Goal: Task Accomplishment & Management: Use online tool/utility

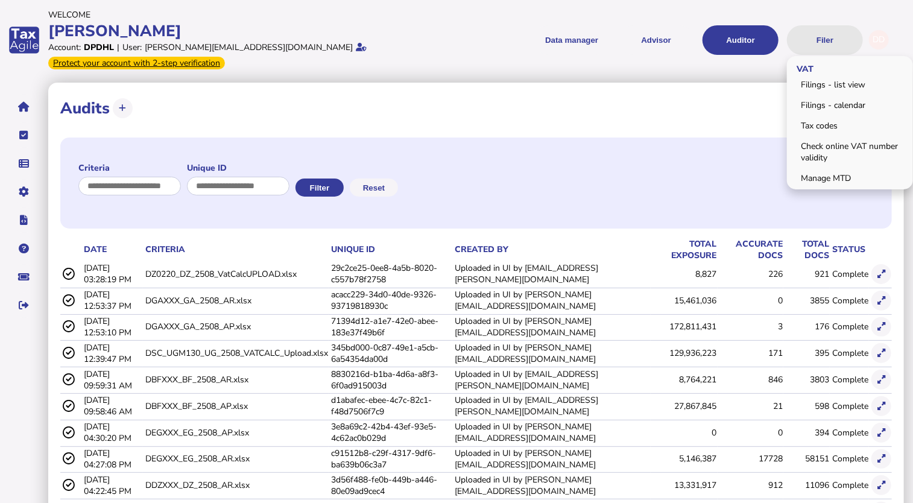
click at [815, 30] on button "Filer" at bounding box center [825, 40] width 76 height 30
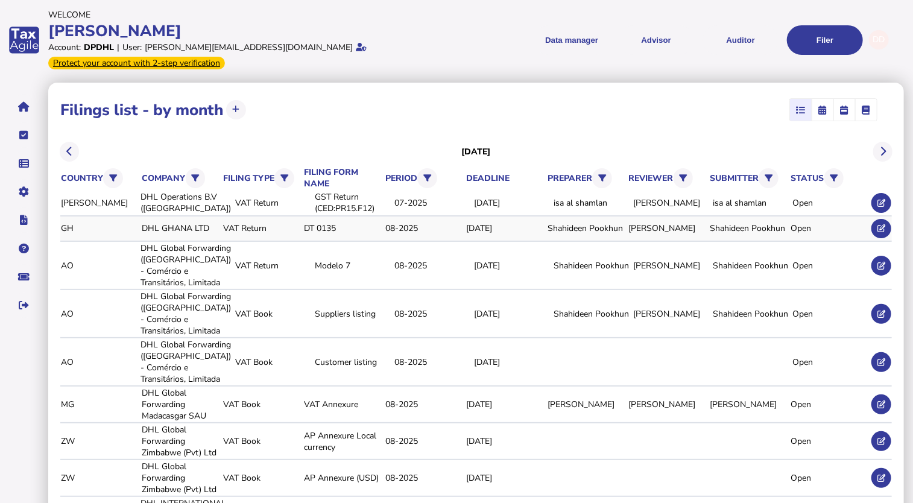
click at [0, 0] on link "[PERSON_NAME]" at bounding box center [0, 0] width 0 height 0
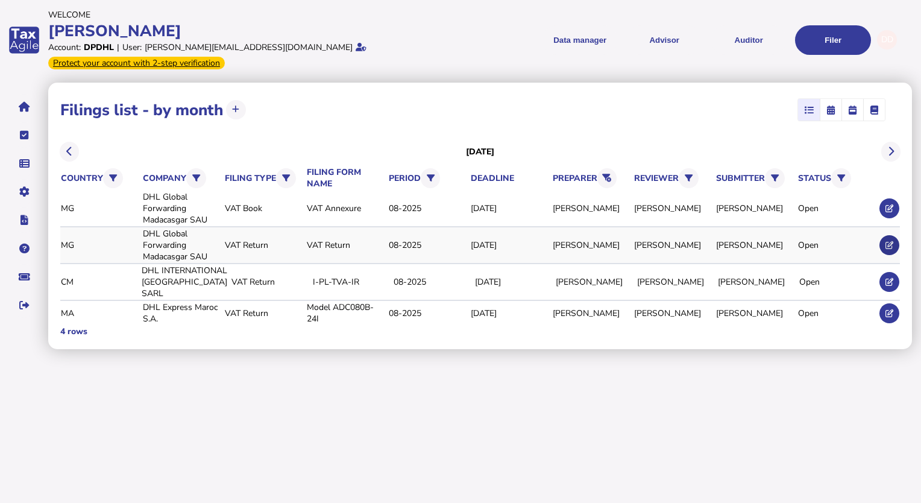
click at [887, 241] on icon at bounding box center [890, 245] width 8 height 8
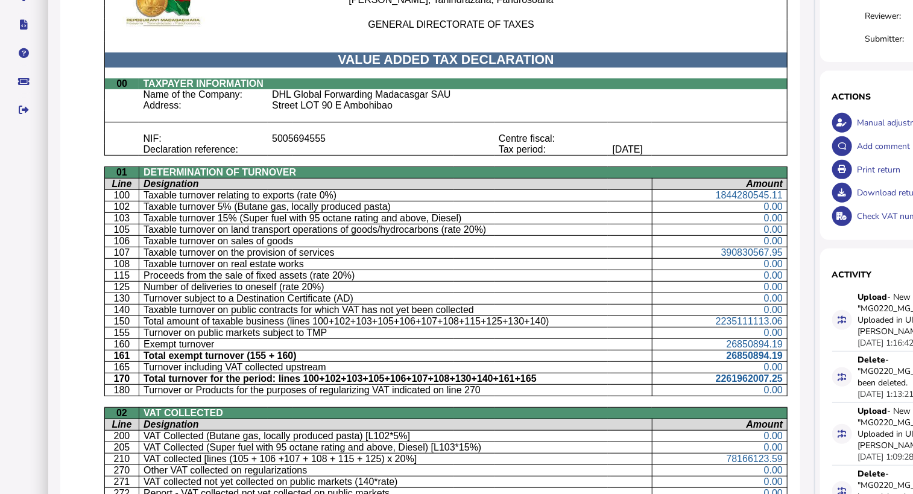
scroll to position [241, 0]
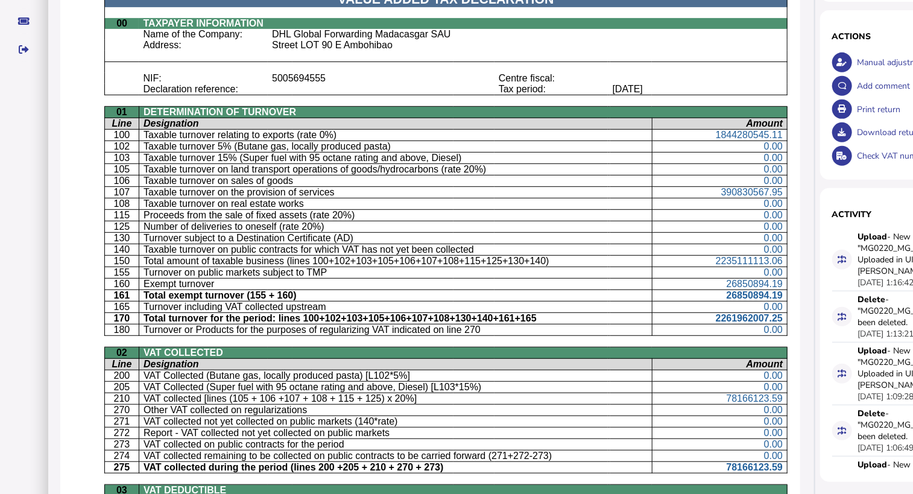
click at [379, 238] on p "Turnover subject to a Destination Certificate (AD)" at bounding box center [396, 238] width 504 height 11
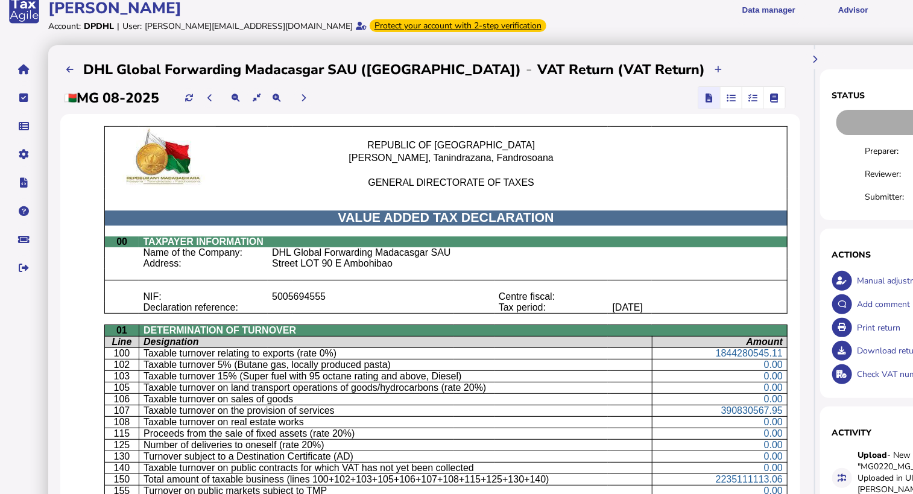
scroll to position [0, 0]
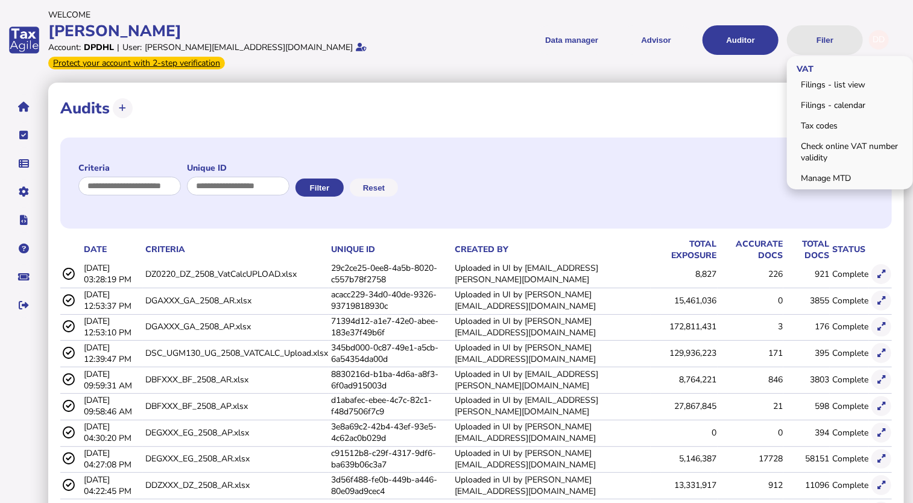
click at [826, 31] on button "Filer" at bounding box center [825, 40] width 76 height 30
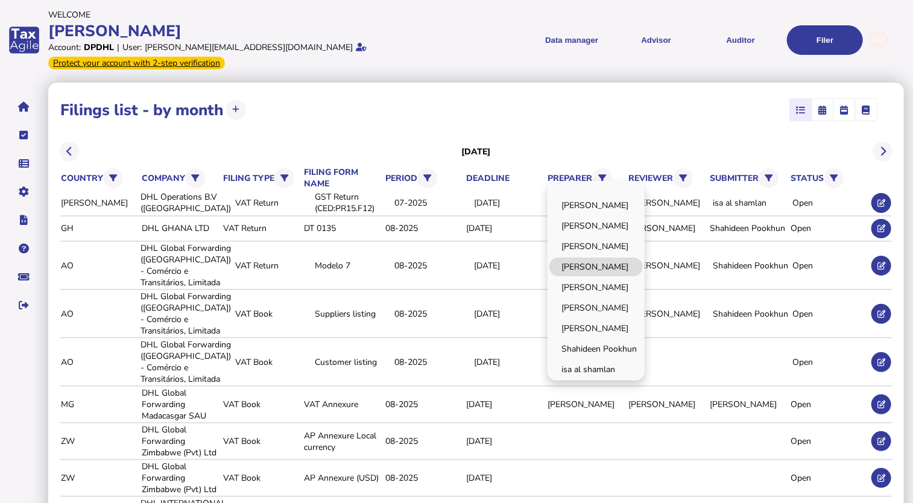
click at [595, 258] on link "[PERSON_NAME]" at bounding box center [595, 267] width 93 height 19
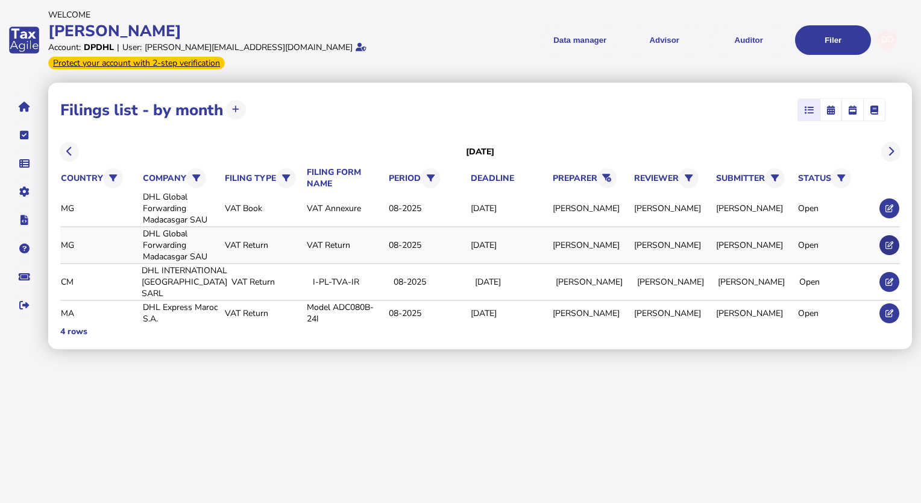
click at [885, 235] on button at bounding box center [890, 245] width 20 height 20
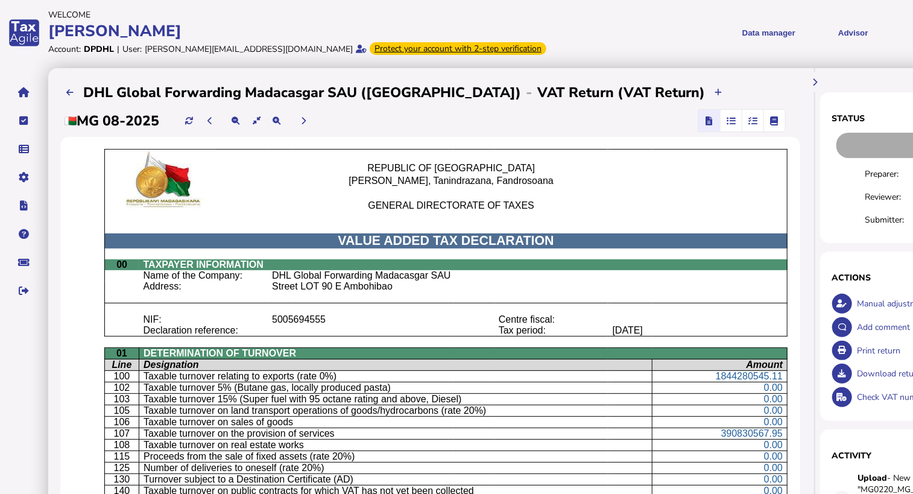
click at [751, 121] on icon "button" at bounding box center [752, 121] width 9 height 1
